Goal: Browse casually

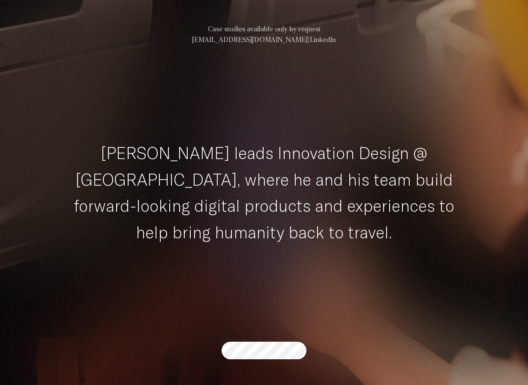
click at [292, 344] on button "submit" at bounding box center [298, 350] width 12 height 13
click at [254, 350] on div "View work" at bounding box center [263, 350] width 85 height 18
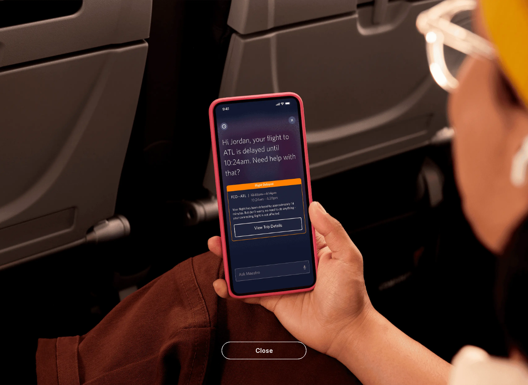
click at [290, 195] on div at bounding box center [264, 192] width 528 height 385
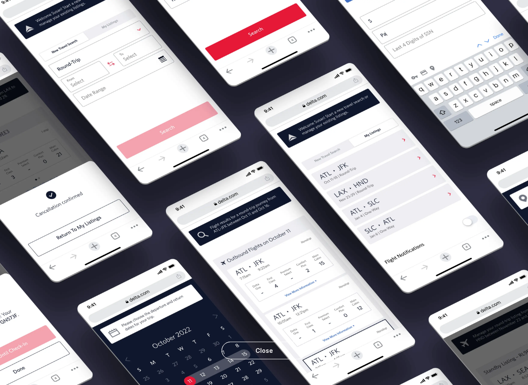
click at [293, 191] on div at bounding box center [264, 192] width 528 height 385
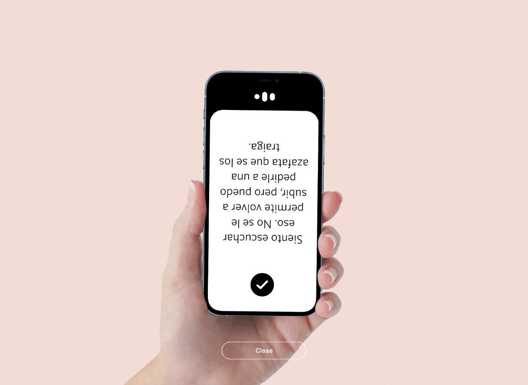
click at [293, 191] on div at bounding box center [264, 192] width 528 height 385
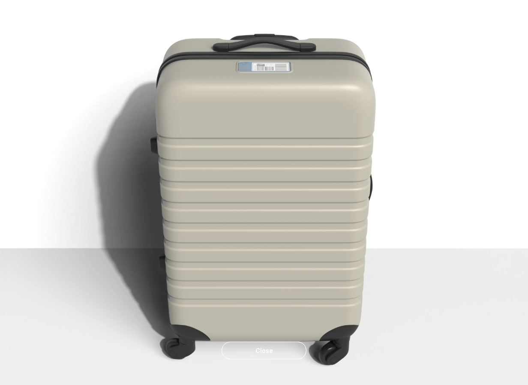
click at [293, 191] on div at bounding box center [264, 192] width 528 height 385
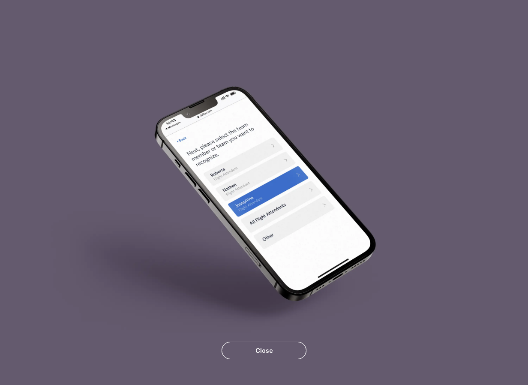
click at [293, 191] on div at bounding box center [264, 192] width 528 height 385
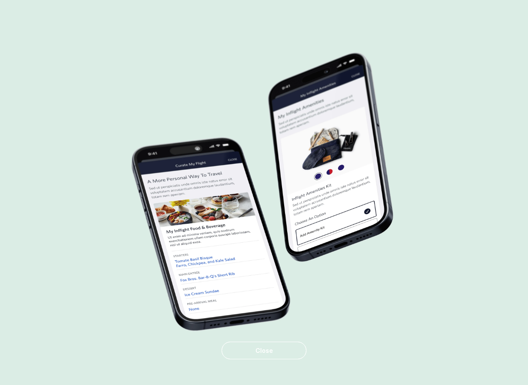
click at [293, 191] on div at bounding box center [264, 192] width 528 height 385
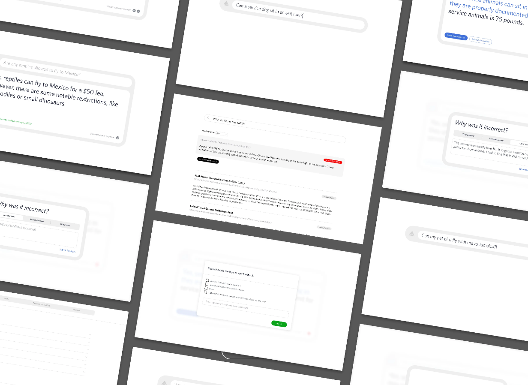
click at [293, 191] on div at bounding box center [264, 192] width 528 height 385
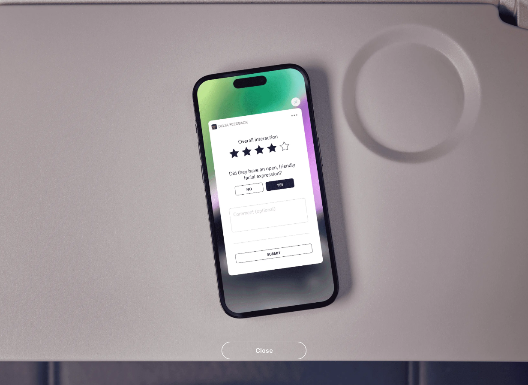
click at [293, 191] on div at bounding box center [264, 192] width 528 height 385
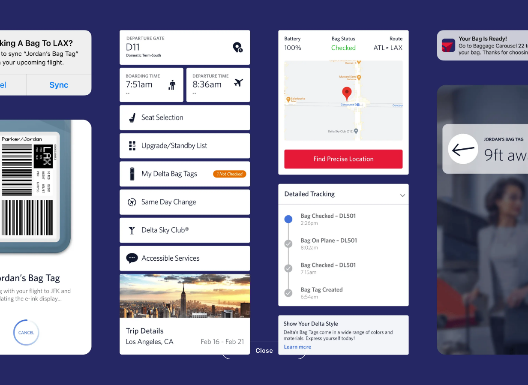
click at [293, 191] on div at bounding box center [264, 192] width 528 height 385
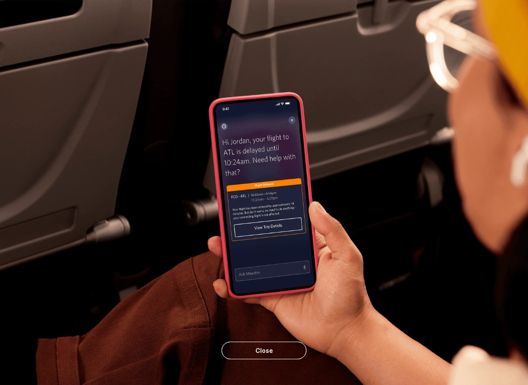
click at [293, 191] on div at bounding box center [264, 192] width 528 height 385
